Goal: Information Seeking & Learning: Check status

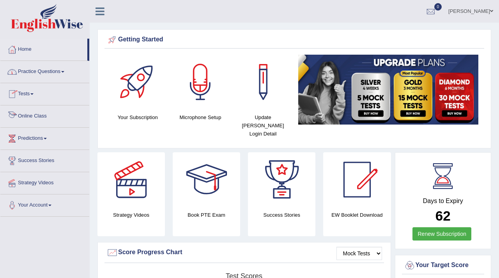
click at [41, 65] on link "Practice Questions" at bounding box center [44, 71] width 89 height 20
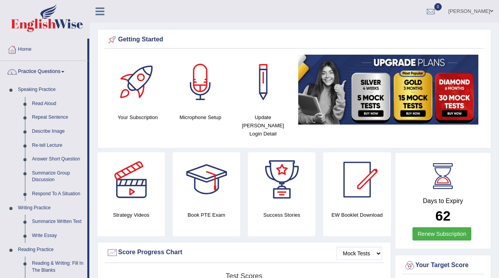
click at [44, 72] on link "Practice Questions" at bounding box center [43, 71] width 87 height 20
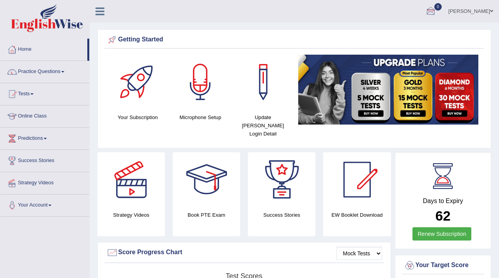
click at [436, 10] on div at bounding box center [431, 12] width 12 height 12
click at [437, 10] on div at bounding box center [431, 12] width 12 height 12
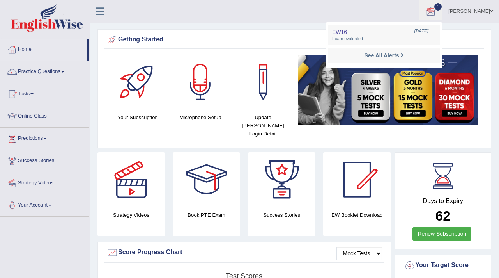
click at [386, 54] on strong "See All Alerts" at bounding box center [381, 55] width 35 height 6
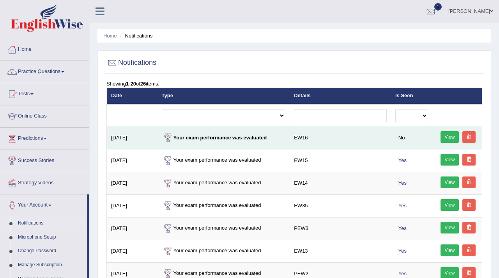
click at [443, 140] on link "View" at bounding box center [450, 137] width 19 height 12
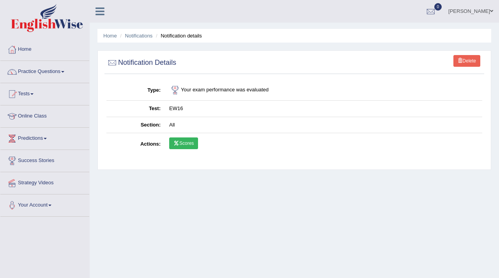
click at [183, 141] on link "Scores" at bounding box center [183, 143] width 29 height 12
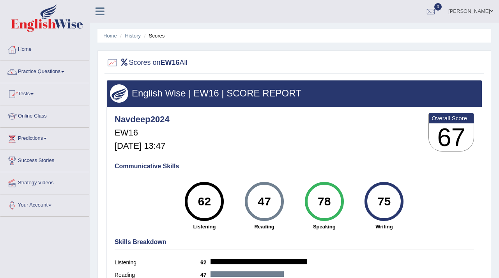
click at [23, 92] on link "Tests" at bounding box center [44, 93] width 89 height 20
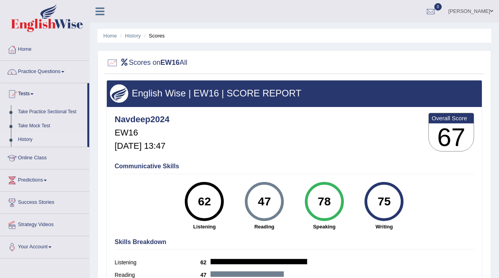
click at [26, 139] on link "History" at bounding box center [50, 140] width 73 height 14
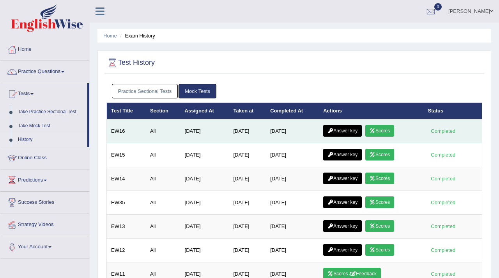
click at [347, 131] on link "Answer key" at bounding box center [342, 131] width 39 height 12
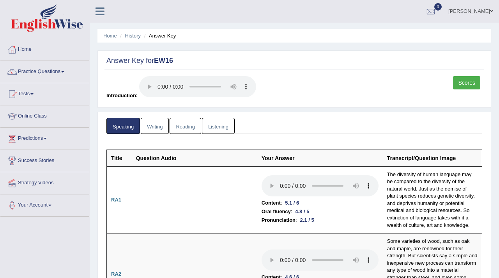
click at [152, 126] on link "Writing" at bounding box center [155, 126] width 28 height 16
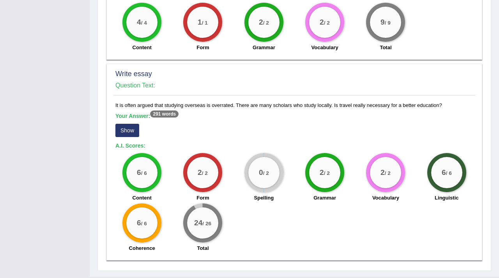
scroll to position [535, 0]
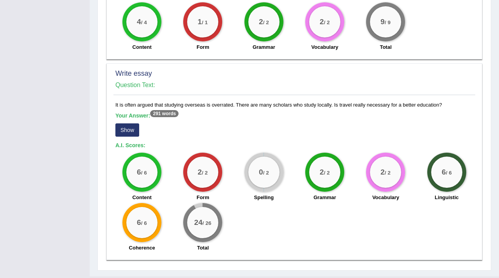
click at [130, 128] on button "Show" at bounding box center [127, 129] width 24 height 13
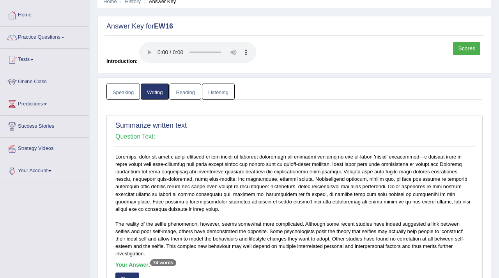
scroll to position [0, 0]
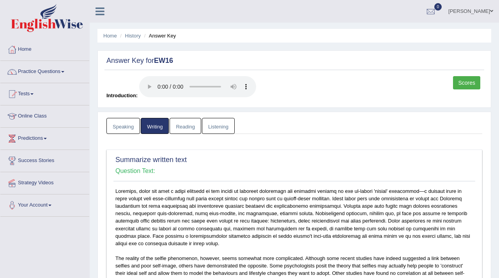
click at [193, 126] on link "Reading" at bounding box center [185, 126] width 31 height 16
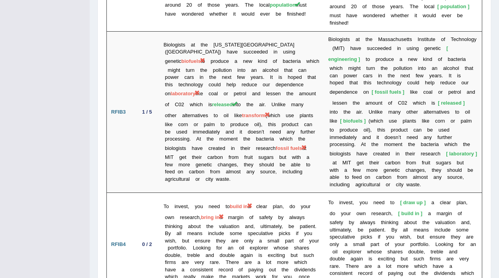
scroll to position [1535, 0]
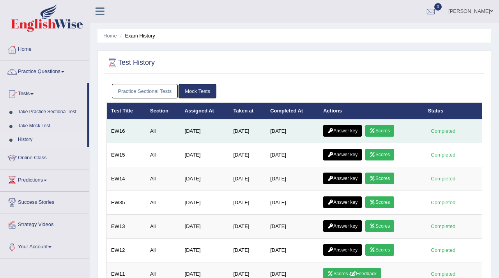
click at [346, 130] on link "Answer key" at bounding box center [342, 131] width 39 height 12
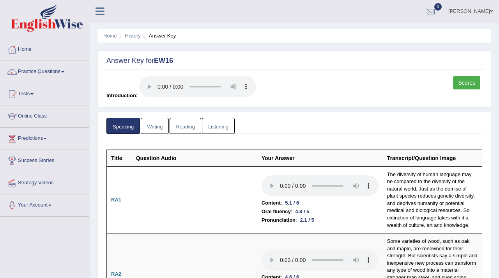
click at [157, 122] on link "Writing" at bounding box center [155, 126] width 28 height 16
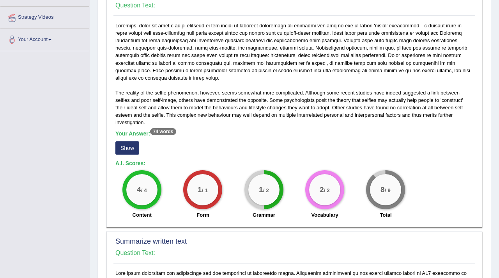
scroll to position [166, 0]
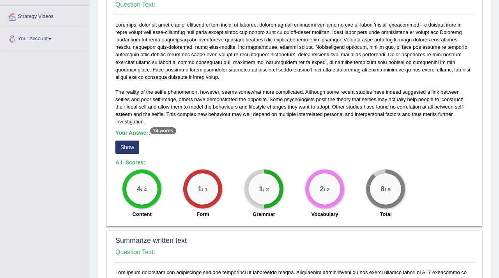
click at [125, 146] on button "Show" at bounding box center [127, 146] width 24 height 13
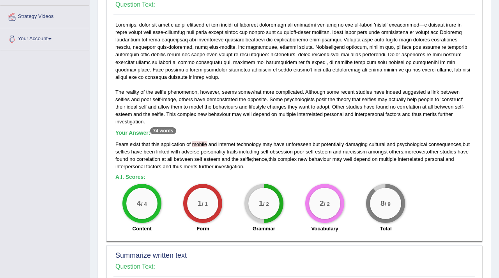
scroll to position [0, 0]
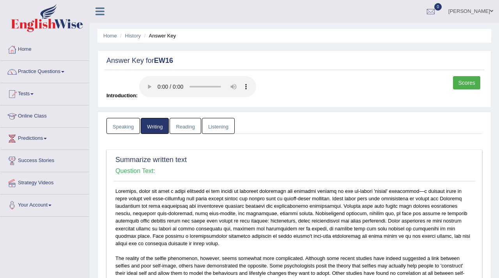
click at [214, 125] on link "Listening" at bounding box center [218, 126] width 33 height 16
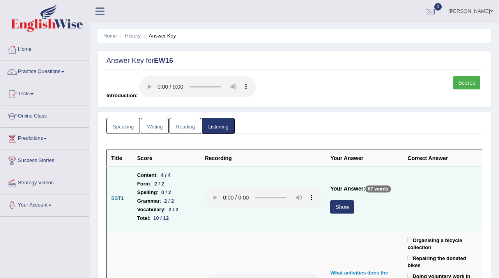
click at [348, 209] on button "Show" at bounding box center [342, 206] width 24 height 13
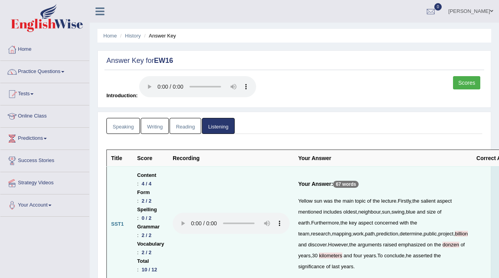
click at [460, 83] on link "Scores" at bounding box center [466, 82] width 27 height 13
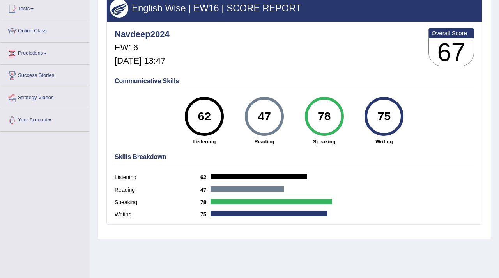
scroll to position [86, 0]
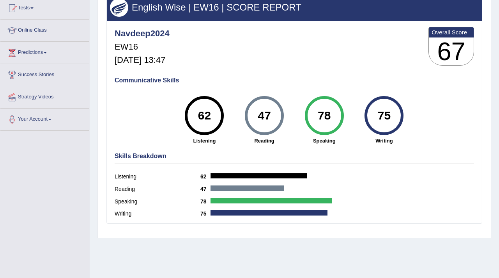
drag, startPoint x: 453, startPoint y: 88, endPoint x: 426, endPoint y: 89, distance: 26.5
click at [431, 89] on div "Communicative Skills 62 Listening 47 Reading 78 Speaking 75 Writing" at bounding box center [294, 110] width 363 height 74
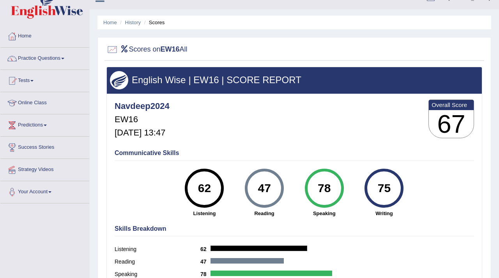
scroll to position [0, 0]
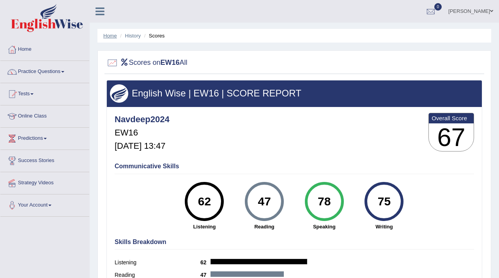
click at [115, 37] on link "Home" at bounding box center [110, 36] width 14 height 6
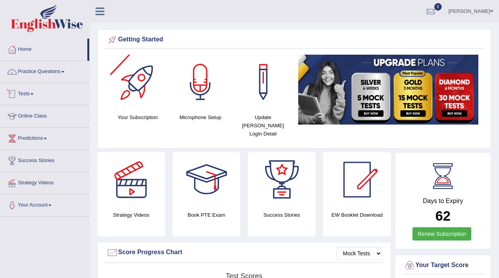
click at [28, 96] on link "Tests" at bounding box center [44, 93] width 89 height 20
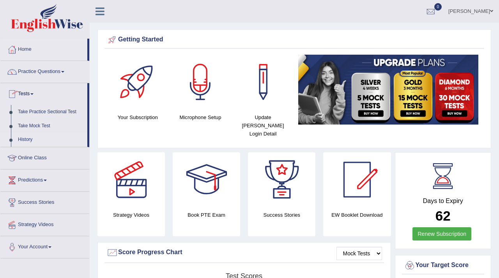
click at [28, 139] on link "History" at bounding box center [50, 140] width 73 height 14
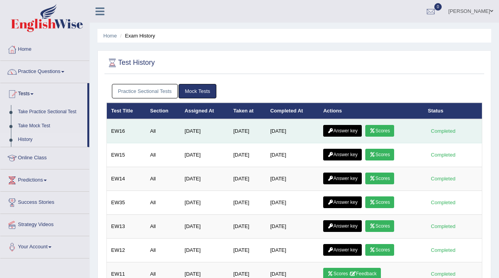
click at [340, 125] on link "Answer key" at bounding box center [342, 131] width 39 height 12
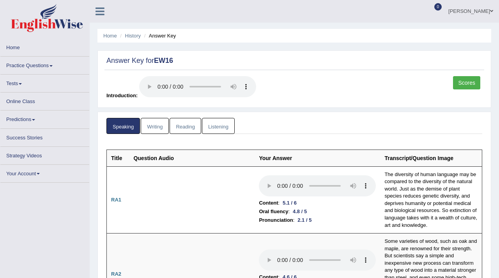
click at [161, 124] on link "Writing" at bounding box center [155, 126] width 28 height 16
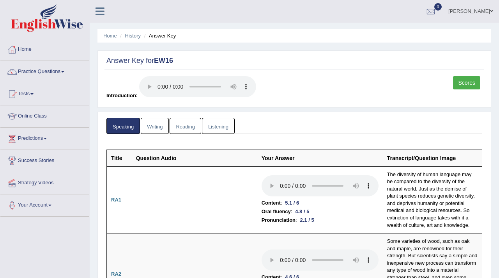
click at [152, 127] on link "Writing" at bounding box center [155, 126] width 28 height 16
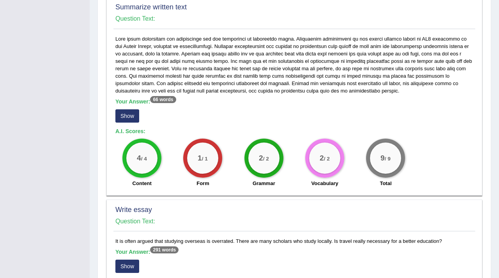
scroll to position [554, 0]
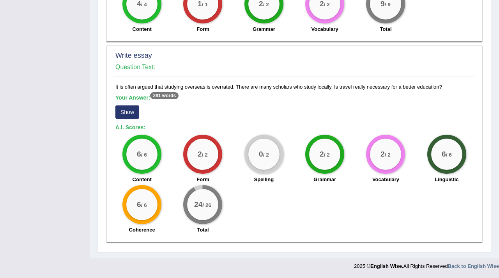
click at [129, 117] on button "Show" at bounding box center [127, 111] width 24 height 13
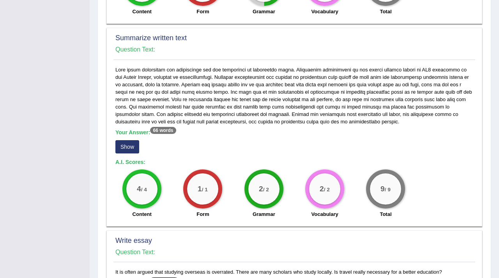
scroll to position [367, 0]
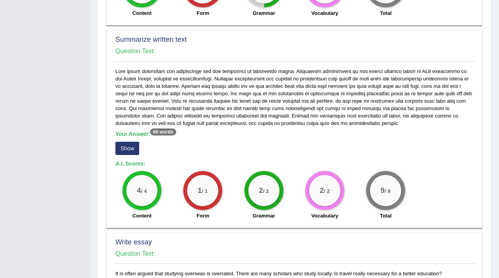
click at [125, 146] on button "Show" at bounding box center [127, 148] width 24 height 13
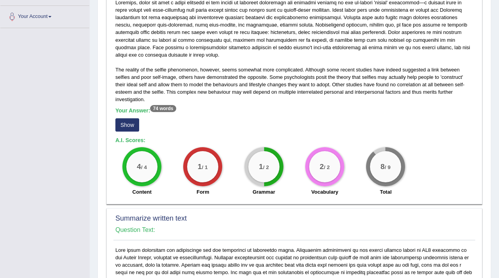
scroll to position [189, 0]
click at [126, 120] on button "Show" at bounding box center [127, 124] width 24 height 13
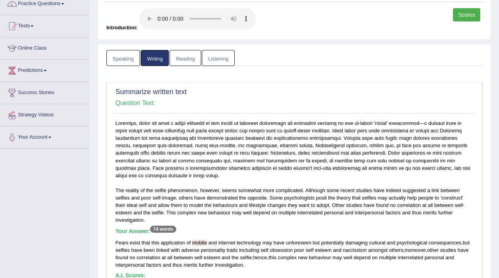
scroll to position [0, 0]
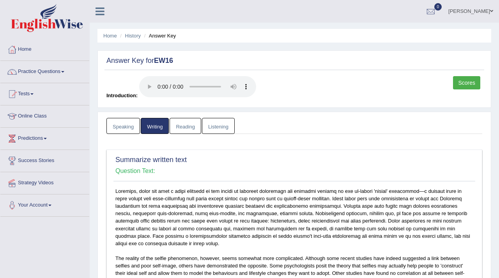
click at [467, 84] on link "Scores" at bounding box center [466, 82] width 27 height 13
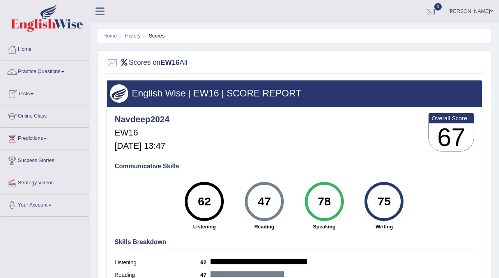
click at [29, 93] on link "Tests" at bounding box center [44, 93] width 89 height 20
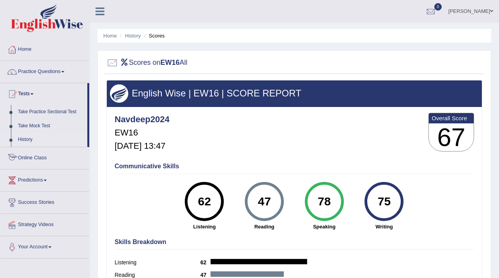
click at [29, 140] on link "History" at bounding box center [50, 140] width 73 height 14
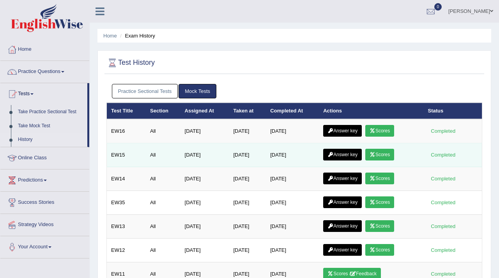
click at [347, 154] on link "Answer key" at bounding box center [342, 155] width 39 height 12
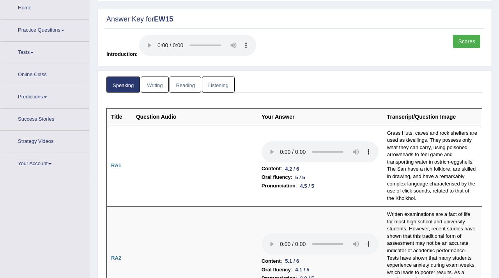
scroll to position [65, 0]
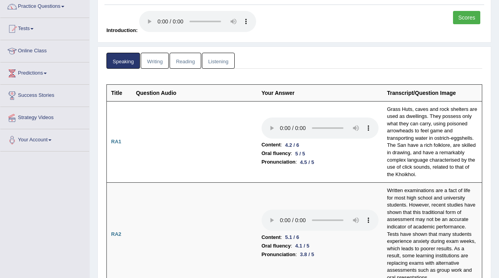
click at [468, 16] on link "Scores" at bounding box center [466, 17] width 27 height 13
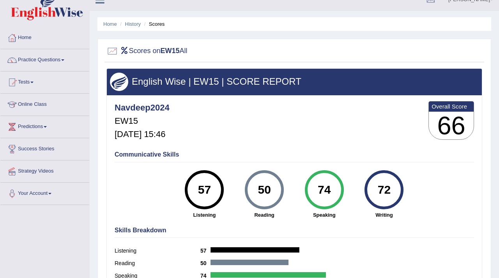
scroll to position [13, 0]
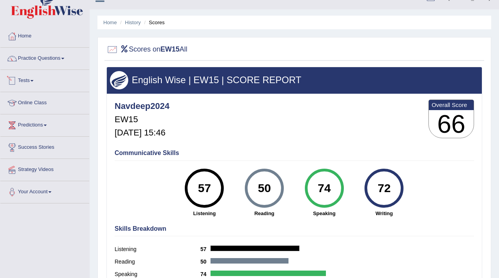
click at [30, 81] on link "Tests" at bounding box center [44, 80] width 89 height 20
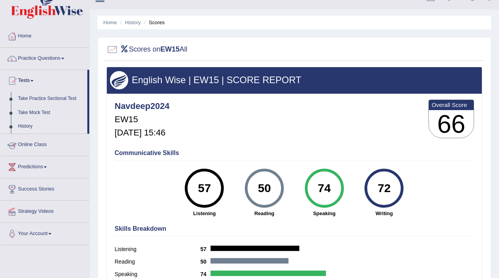
click at [32, 130] on link "History" at bounding box center [50, 126] width 73 height 14
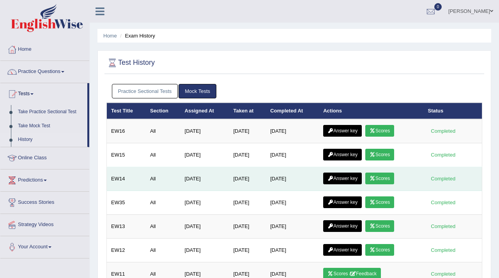
click at [342, 180] on link "Answer key" at bounding box center [342, 178] width 39 height 12
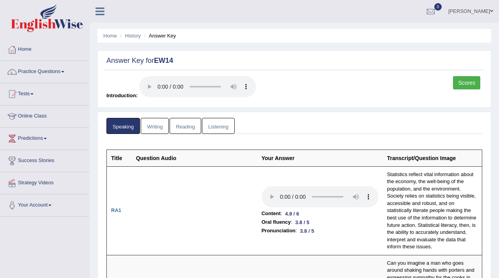
click at [472, 78] on link "Scores" at bounding box center [466, 82] width 27 height 13
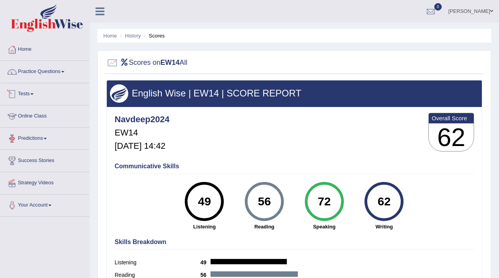
click at [34, 94] on span at bounding box center [31, 94] width 3 height 2
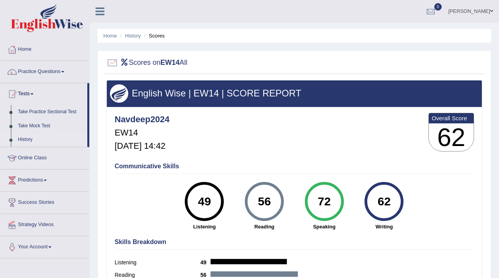
click at [28, 142] on link "History" at bounding box center [50, 140] width 73 height 14
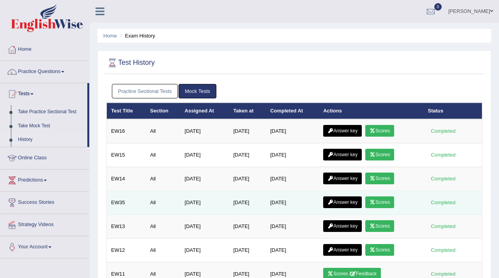
click at [353, 201] on link "Answer key" at bounding box center [342, 202] width 39 height 12
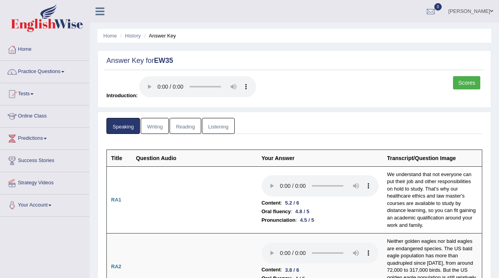
click at [468, 82] on link "Scores" at bounding box center [466, 82] width 27 height 13
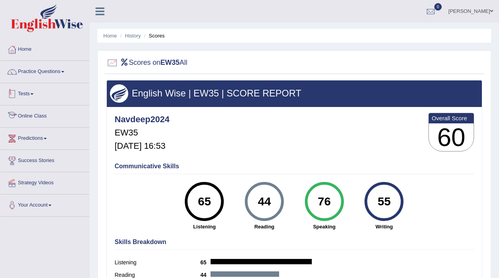
click at [29, 94] on link "Tests" at bounding box center [44, 93] width 89 height 20
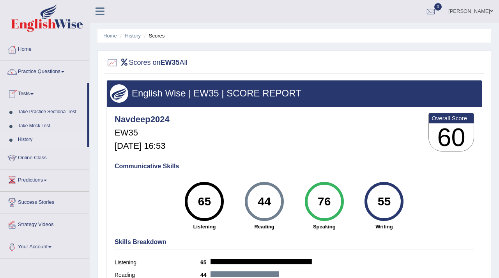
click at [27, 139] on link "History" at bounding box center [50, 140] width 73 height 14
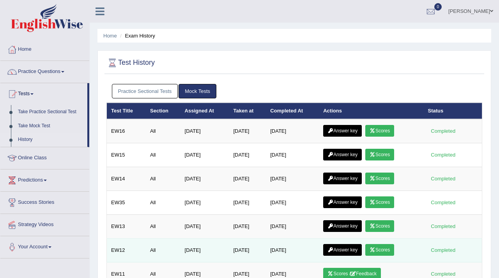
click at [350, 253] on link "Answer key" at bounding box center [342, 250] width 39 height 12
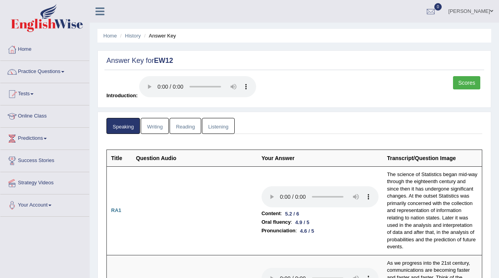
click at [463, 81] on link "Scores" at bounding box center [466, 82] width 27 height 13
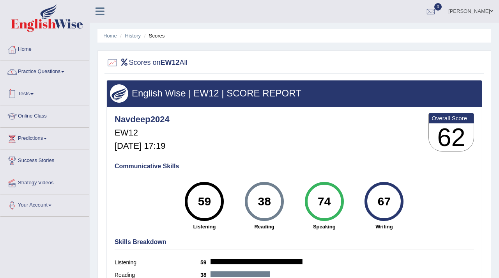
click at [22, 94] on link "Tests" at bounding box center [44, 93] width 89 height 20
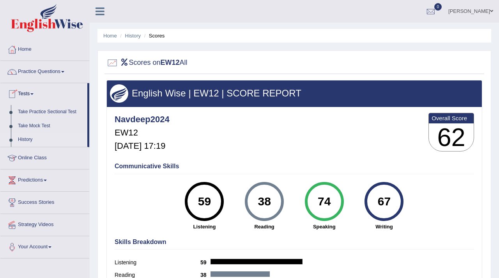
click at [27, 140] on link "History" at bounding box center [50, 140] width 73 height 14
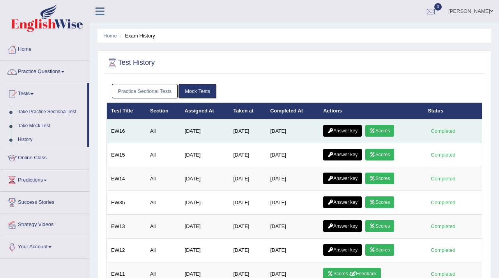
click at [347, 132] on link "Answer key" at bounding box center [342, 131] width 39 height 12
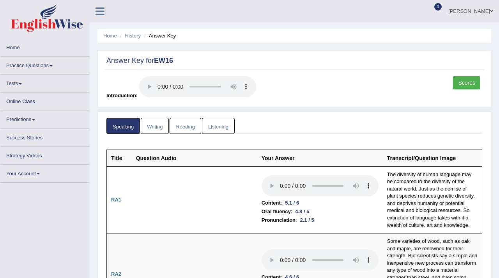
click at [463, 82] on link "Scores" at bounding box center [466, 82] width 27 height 13
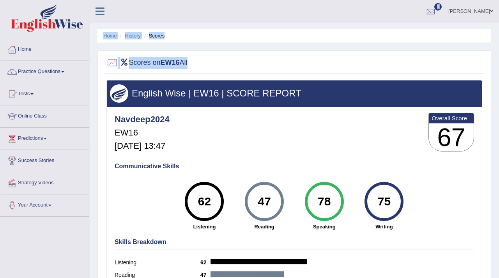
drag, startPoint x: 222, startPoint y: 55, endPoint x: 499, endPoint y: 7, distance: 281.0
click at [499, 9] on div "Toggle navigation Home Practice Questions Speaking Practice Read Aloud Repeat S…" at bounding box center [249, 203] width 499 height 406
click at [436, 11] on div at bounding box center [431, 12] width 12 height 12
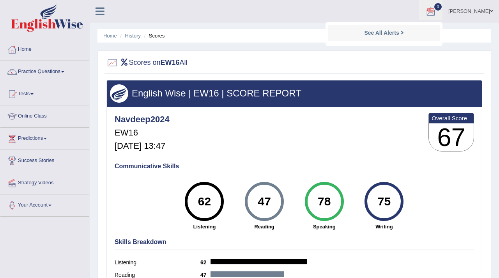
click at [336, 5] on ul "[PERSON_NAME] Toggle navigation Username: Navdeep2024 Access Type: Online Subsc…" at bounding box center [356, 11] width 287 height 22
click at [41, 69] on link "Practice Questions" at bounding box center [44, 71] width 89 height 20
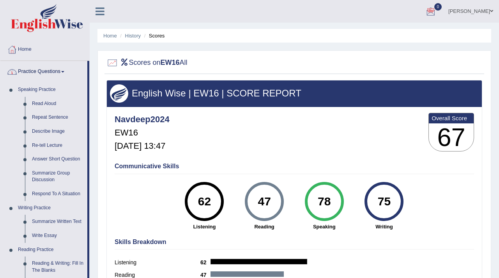
click at [30, 48] on link "Home" at bounding box center [44, 49] width 89 height 20
